Goal: Register for event/course

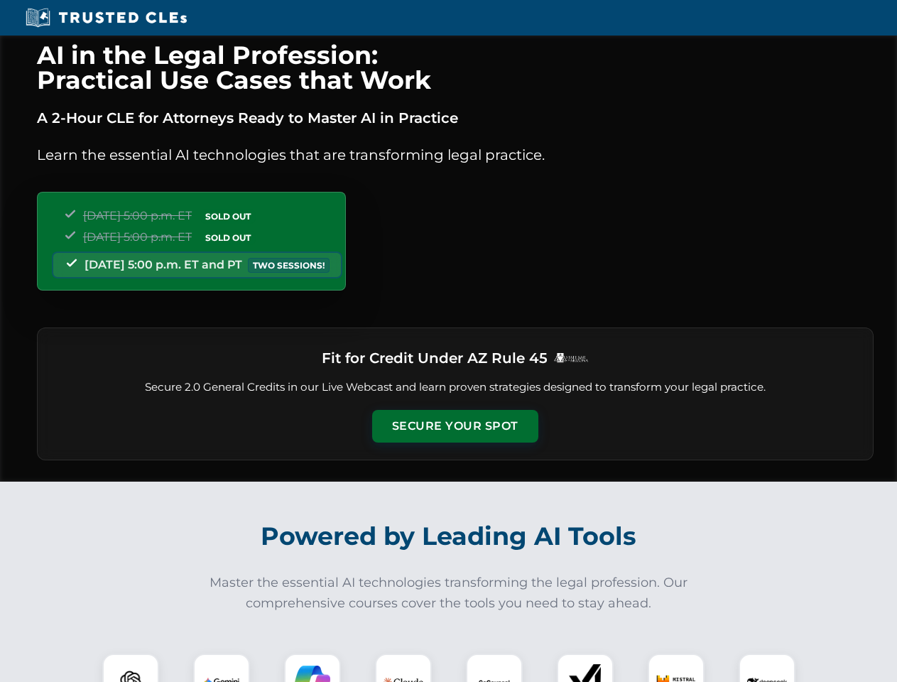
click at [454, 426] on button "Secure Your Spot" at bounding box center [455, 426] width 166 height 33
click at [131, 667] on img at bounding box center [130, 681] width 41 height 41
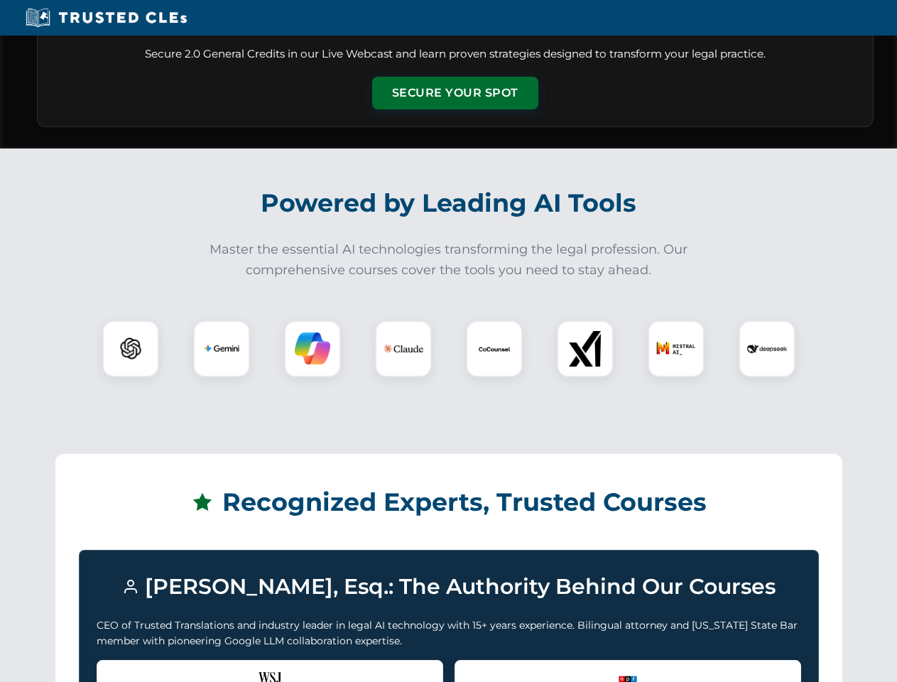
click at [222, 667] on div "Recognized by the WSJ [PERSON_NAME] was featured for his expertise in AI legal …" at bounding box center [270, 688] width 346 height 57
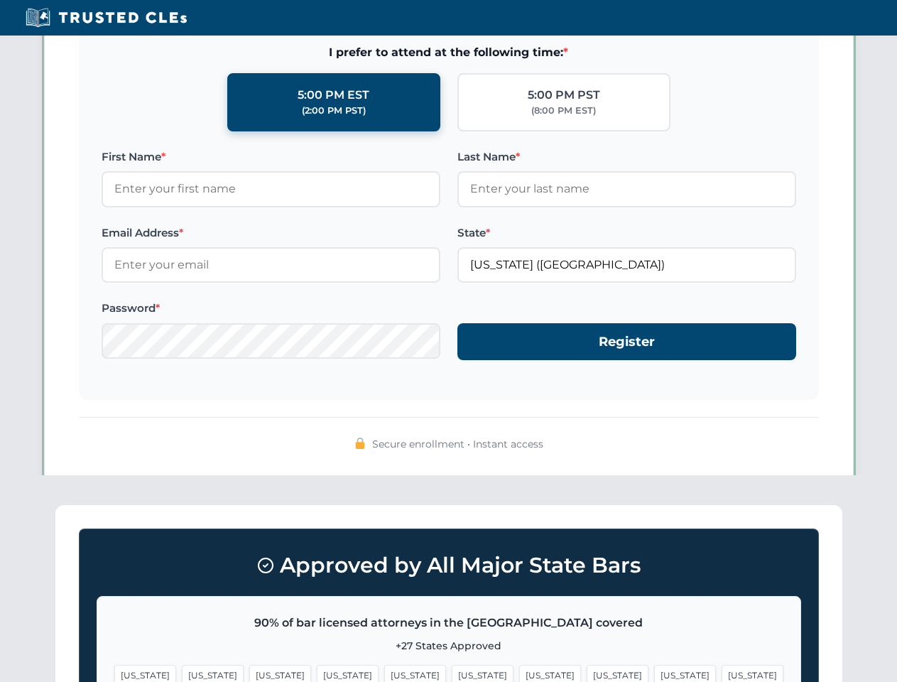
click at [519, 667] on span "[US_STATE]" at bounding box center [550, 675] width 62 height 21
click at [654, 667] on span "[US_STATE]" at bounding box center [685, 675] width 62 height 21
